Goal: Find specific page/section

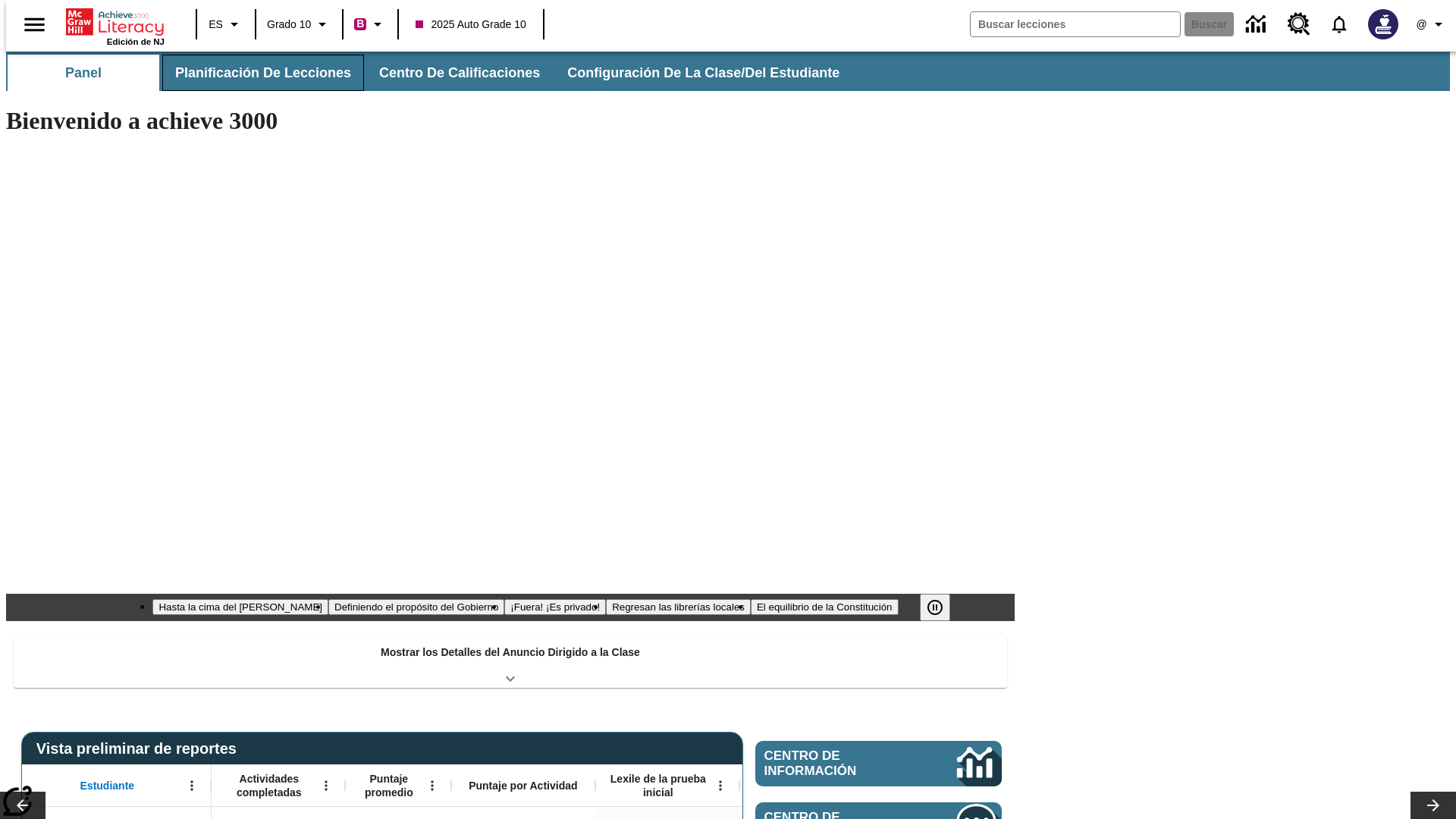
click at [254, 73] on span "Planificación de lecciones" at bounding box center [263, 73] width 176 height 18
